Goal: Register for event/course

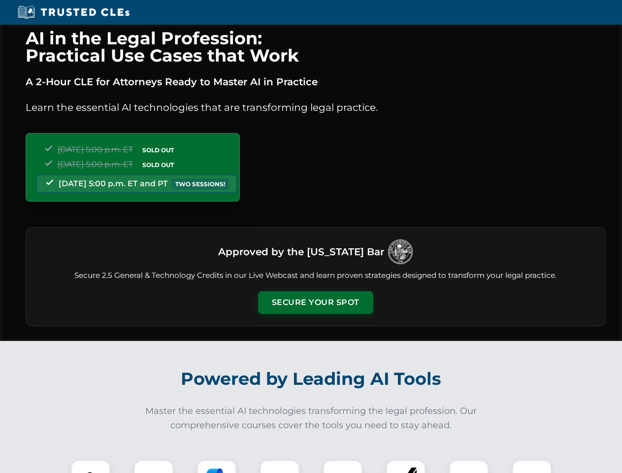
click at [315, 302] on button "Secure Your Spot" at bounding box center [315, 302] width 115 height 23
click at [91, 466] on img at bounding box center [90, 480] width 29 height 29
